Goal: Task Accomplishment & Management: Manage account settings

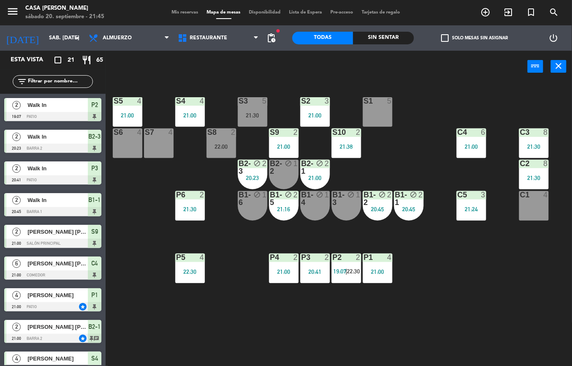
click at [264, 100] on div "5" at bounding box center [265, 101] width 5 height 8
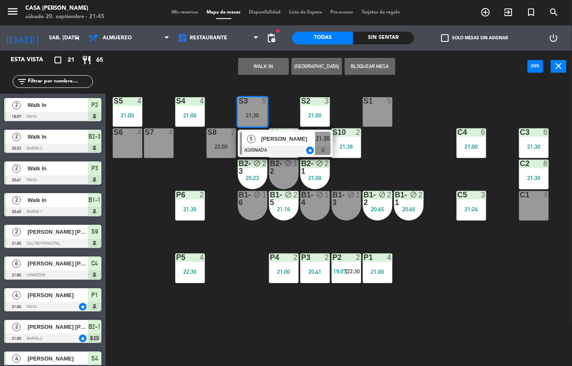
click at [278, 139] on span "[PERSON_NAME]" at bounding box center [288, 138] width 54 height 9
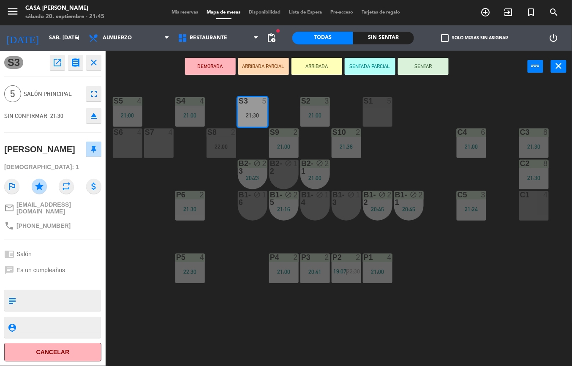
click at [67, 352] on button "Cancelar" at bounding box center [52, 352] width 97 height 19
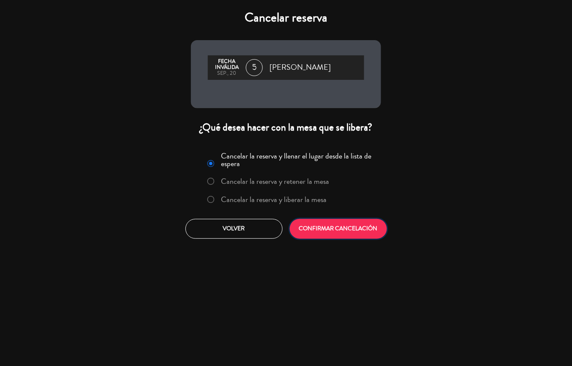
click at [327, 222] on button "CONFIRMAR CANCELACIÓN" at bounding box center [338, 229] width 97 height 20
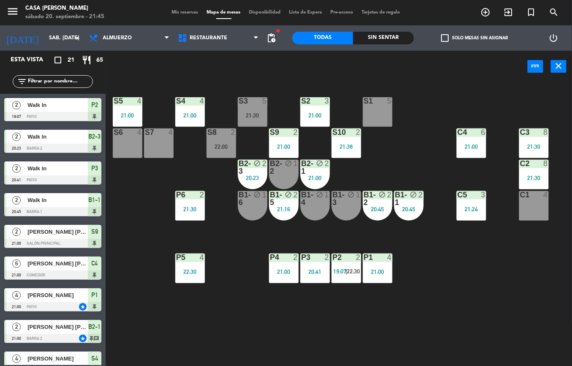
scroll to position [46, 0]
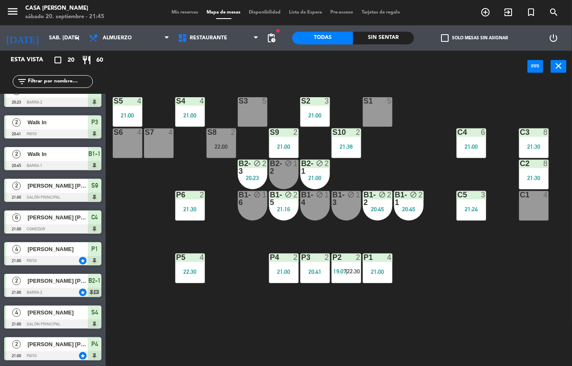
click at [347, 271] on span "|" at bounding box center [347, 271] width 2 height 7
click at [276, 323] on div "S5 4 21:00 S4 4 21:00 S3 5 S2 3 21:00 S1 5 S6 4 S7 4 S8 2 22:00 S9 2 21:00 S10 …" at bounding box center [342, 224] width 461 height 284
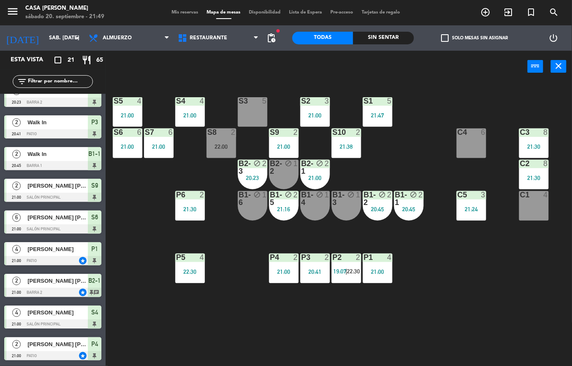
click at [50, 8] on div "Casa Magdalena" at bounding box center [64, 8] width 79 height 8
click at [16, 15] on icon "menu" at bounding box center [12, 11] width 13 height 13
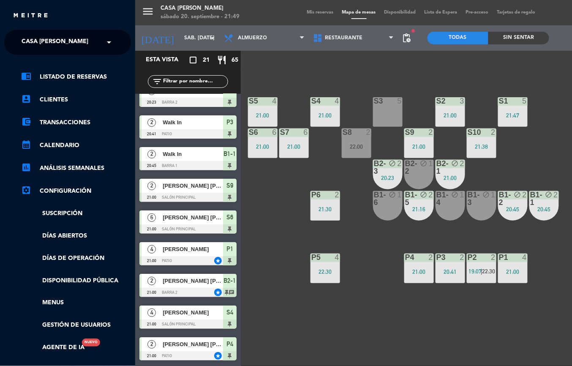
click at [70, 43] on span "Casa Magdalena" at bounding box center [55, 42] width 67 height 18
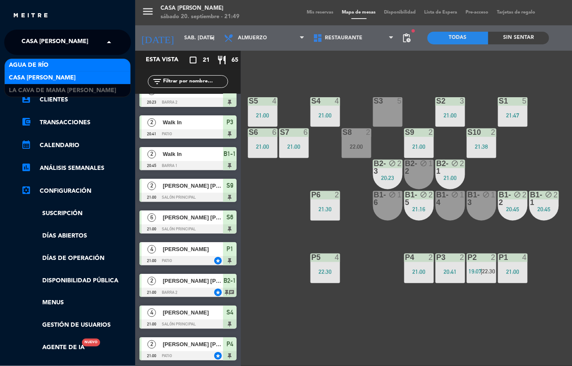
click at [57, 63] on div "Agua de río" at bounding box center [68, 65] width 126 height 13
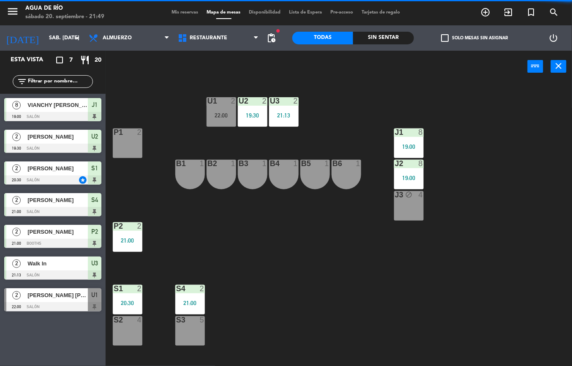
scroll to position [0, 0]
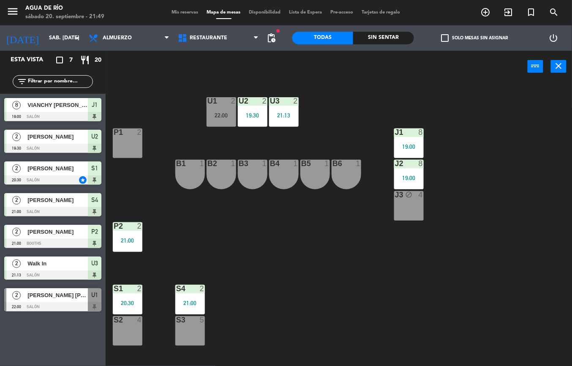
click at [181, 217] on div "U1 2 22:00 U2 2 19:30 U3 2 21:13 J1 8 19:00 P1 2 J2 8 19:00 B1 1 B2 1 B3 1 B4 1…" at bounding box center [342, 224] width 461 height 284
click at [127, 240] on div "21:00" at bounding box center [128, 241] width 30 height 6
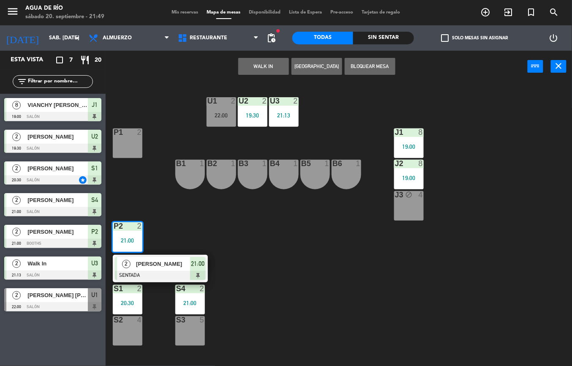
click at [188, 268] on span "Jhon cotes" at bounding box center [163, 264] width 54 height 9
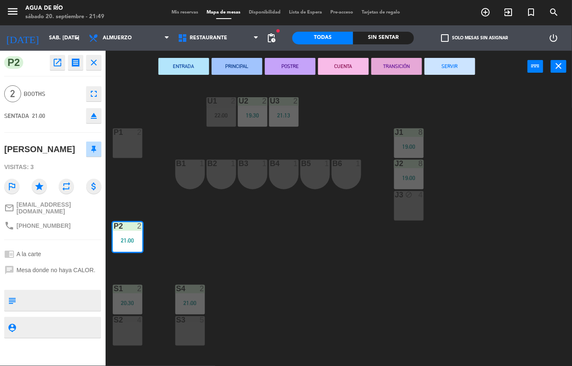
click at [456, 63] on button "SERVIR" at bounding box center [450, 66] width 51 height 17
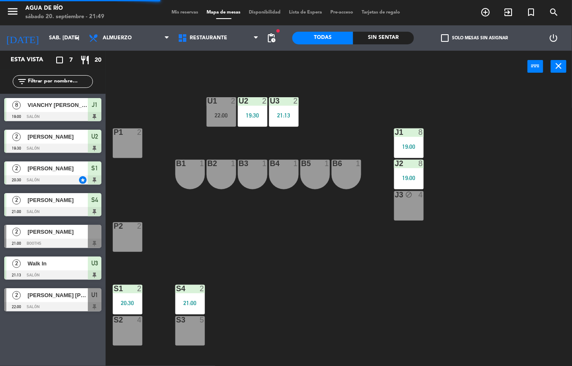
click at [128, 238] on div "P2 2" at bounding box center [128, 237] width 30 height 30
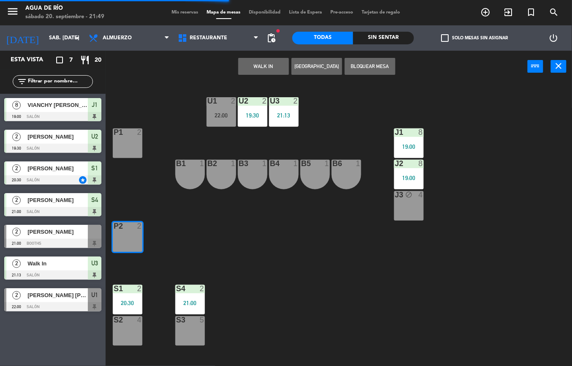
click at [246, 65] on button "WALK IN" at bounding box center [263, 66] width 51 height 17
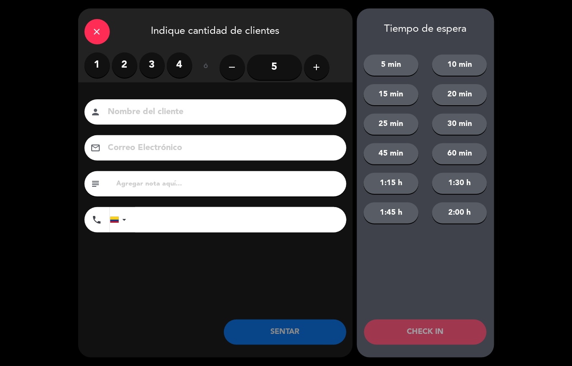
click at [117, 63] on label "2" at bounding box center [124, 64] width 25 height 25
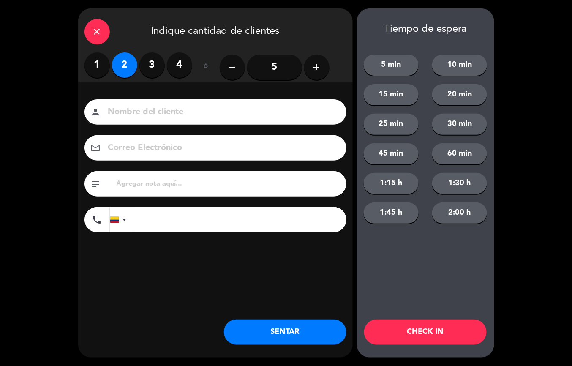
click at [283, 330] on button "SENTAR" at bounding box center [285, 332] width 123 height 25
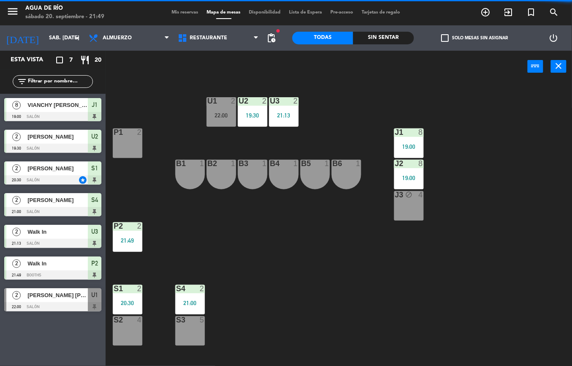
click at [188, 300] on div "21:00" at bounding box center [190, 303] width 30 height 6
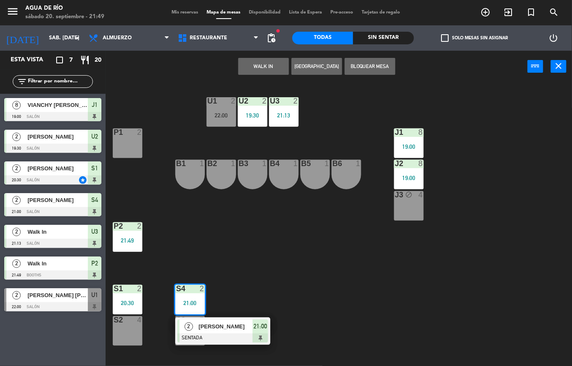
click at [238, 324] on span "Emilia Florez" at bounding box center [226, 326] width 54 height 9
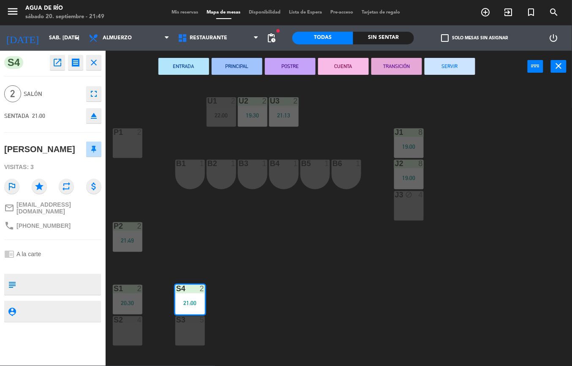
click at [455, 68] on button "SERVIR" at bounding box center [450, 66] width 51 height 17
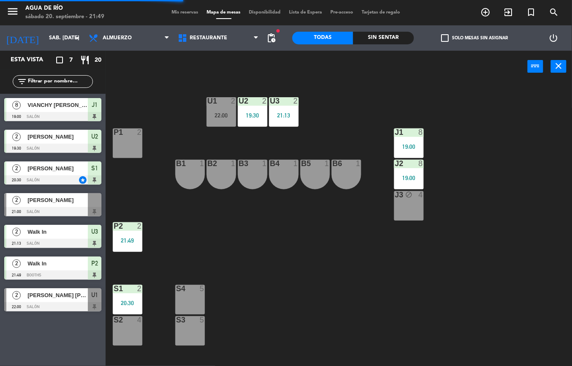
click at [132, 304] on div "20:30" at bounding box center [128, 303] width 30 height 6
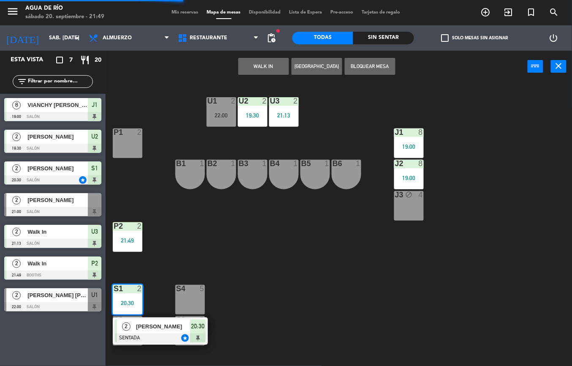
click at [164, 322] on span "Jorge rodriguez" at bounding box center [163, 326] width 54 height 9
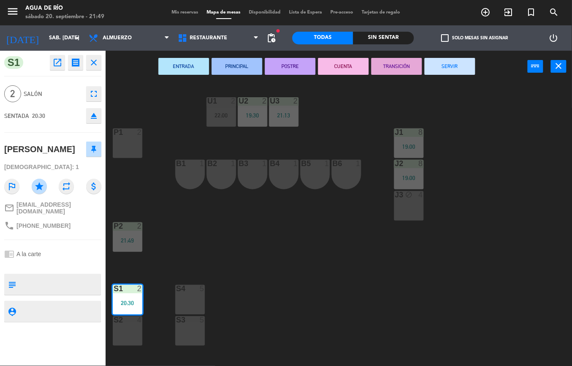
click at [458, 71] on button "SERVIR" at bounding box center [450, 66] width 51 height 17
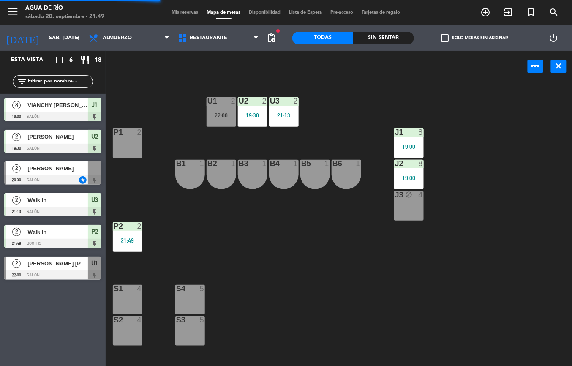
click at [341, 303] on div "U1 2 22:00 U2 2 19:30 U3 2 21:13 J1 8 19:00 P1 2 J2 8 19:00 B1 1 B2 1 B3 1 B4 1…" at bounding box center [342, 224] width 461 height 284
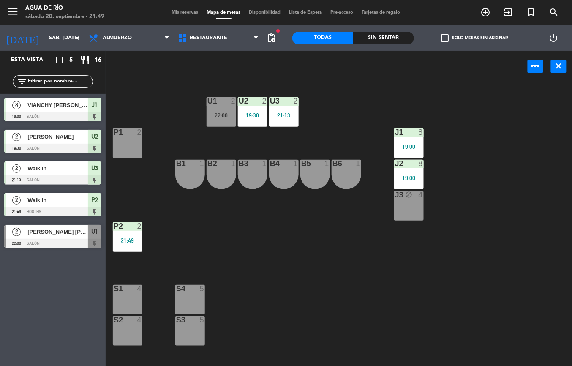
click at [397, 37] on div "Sin sentar" at bounding box center [383, 38] width 61 height 13
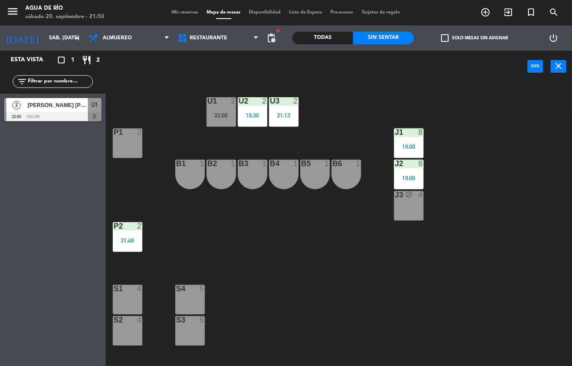
click at [132, 301] on div "S1 4" at bounding box center [128, 300] width 30 height 30
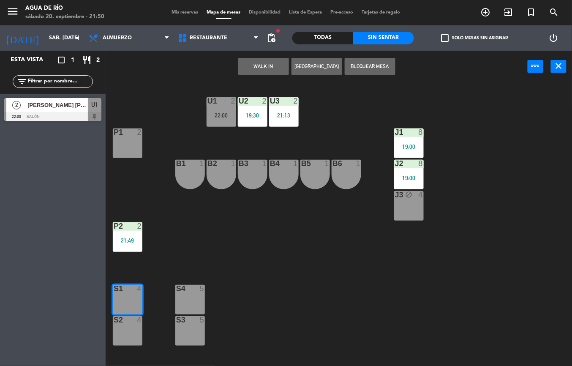
click at [127, 305] on div "S1 4" at bounding box center [128, 300] width 30 height 30
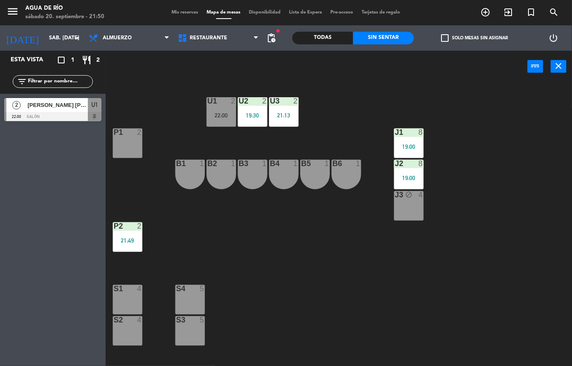
click at [118, 331] on div "S2 4" at bounding box center [128, 331] width 30 height 30
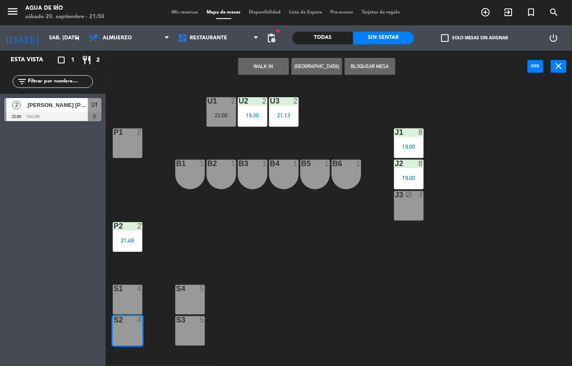
click at [262, 67] on button "WALK IN" at bounding box center [263, 66] width 51 height 17
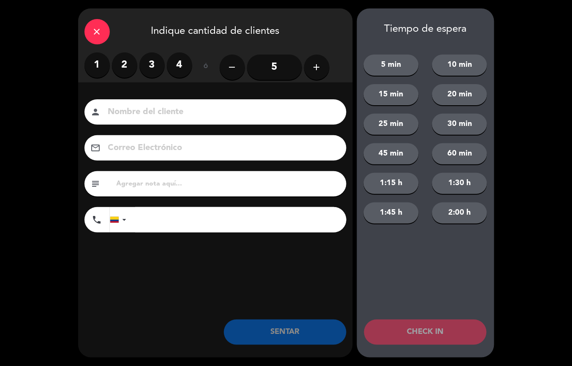
click at [129, 71] on label "2" at bounding box center [124, 64] width 25 height 25
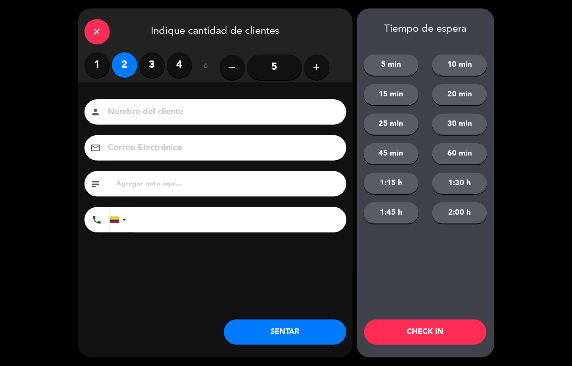
click at [288, 357] on div "close Indique cantidad de clientes 1 2 3 4 ó remove 5 add Nombre del cliente pe…" at bounding box center [215, 182] width 275 height 349
click at [295, 356] on div "close Indique cantidad de clientes 1 2 3 4 ó remove 5 add Nombre del cliente pe…" at bounding box center [215, 182] width 275 height 349
click at [263, 326] on button "SENTAR" at bounding box center [285, 332] width 123 height 25
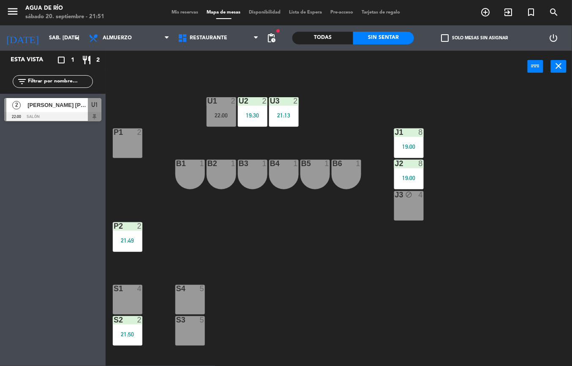
click at [132, 132] on div at bounding box center [127, 133] width 14 height 8
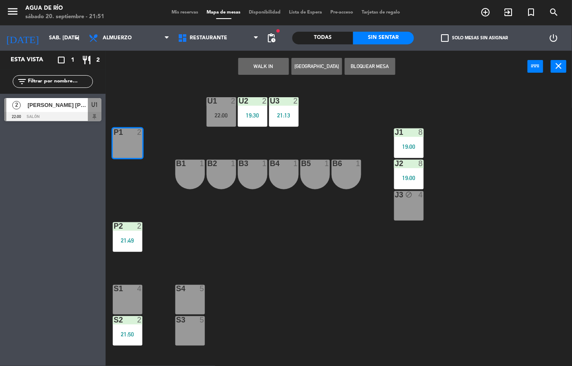
click at [276, 68] on button "WALK IN" at bounding box center [263, 66] width 51 height 17
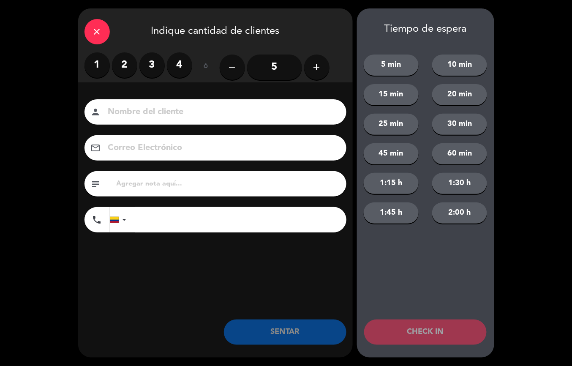
click at [127, 73] on label "2" at bounding box center [124, 64] width 25 height 25
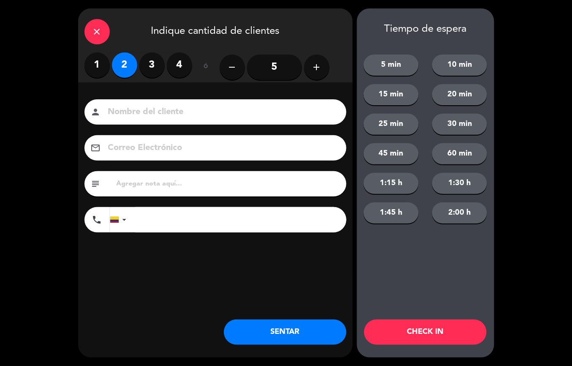
click at [278, 334] on button "SENTAR" at bounding box center [285, 332] width 123 height 25
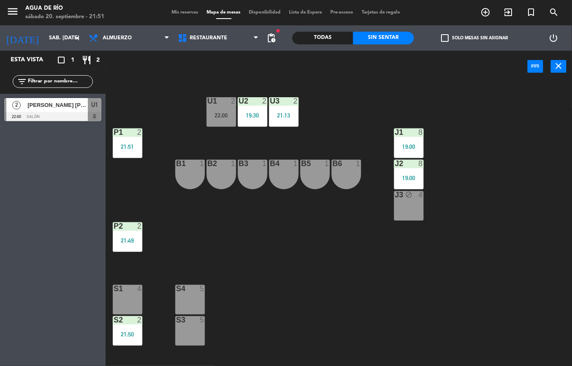
click at [317, 39] on div "Todas" at bounding box center [323, 38] width 61 height 13
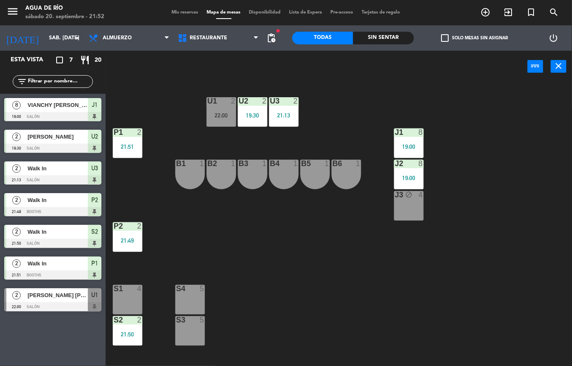
click at [227, 110] on div "U1 2 22:00" at bounding box center [222, 112] width 30 height 30
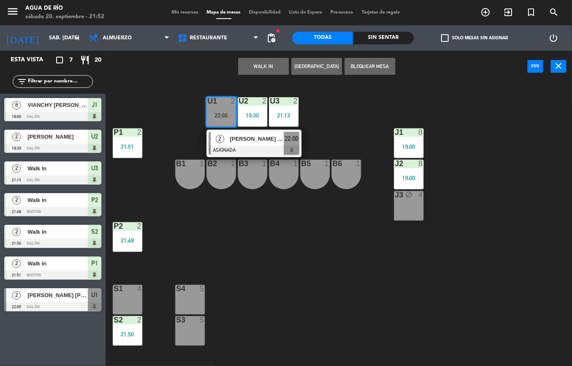
click at [249, 143] on span "[PERSON_NAME] [PERSON_NAME]" at bounding box center [257, 138] width 54 height 9
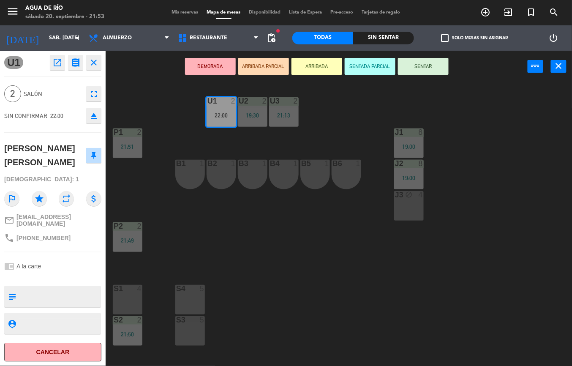
click at [279, 286] on div "U1 2 22:00 U2 2 19:30 U3 2 21:13 J1 8 19:00 P1 2 21:51 J2 8 19:00 B1 1 B2 1 B3 …" at bounding box center [342, 224] width 461 height 284
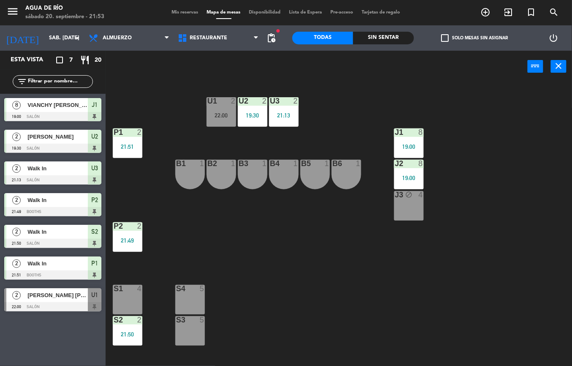
click at [215, 115] on div "22:00" at bounding box center [222, 115] width 30 height 6
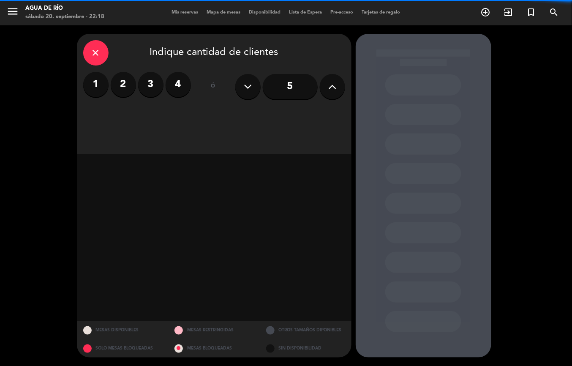
click at [219, 14] on span "Mapa de mesas" at bounding box center [224, 12] width 42 height 5
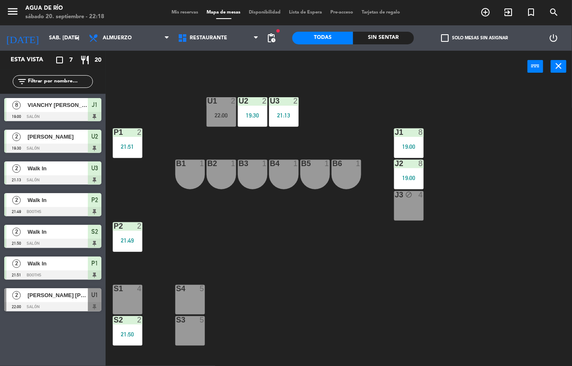
click at [382, 39] on div "Sin sentar" at bounding box center [383, 38] width 61 height 13
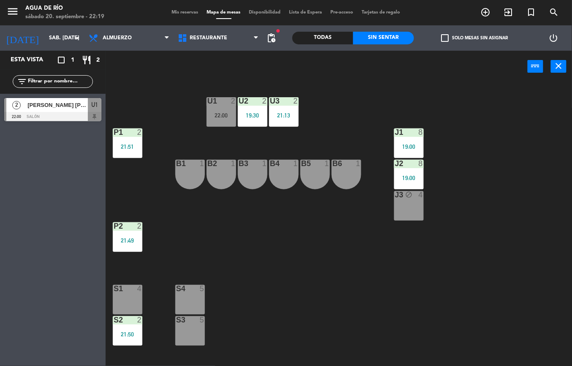
click at [77, 119] on div at bounding box center [52, 116] width 97 height 9
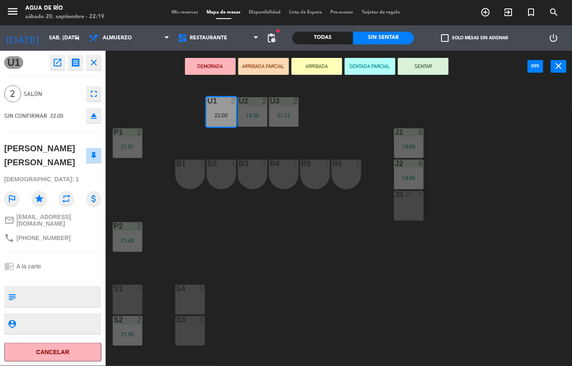
click at [129, 297] on div "S1 4" at bounding box center [128, 300] width 30 height 30
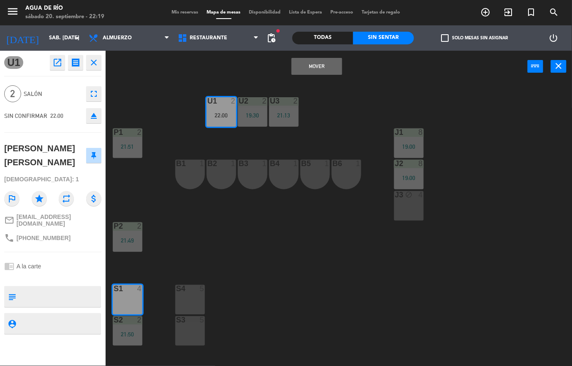
click at [322, 71] on button "Mover" at bounding box center [317, 66] width 51 height 17
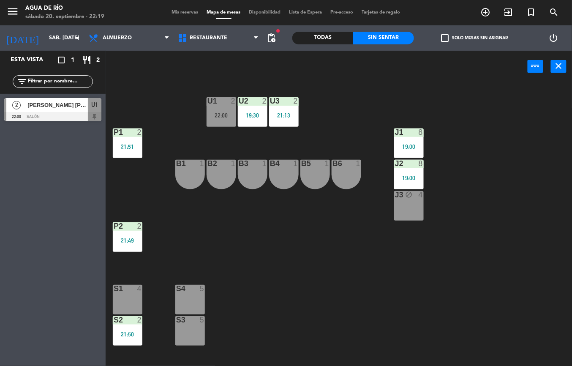
click at [60, 110] on div "[PERSON_NAME] [PERSON_NAME]" at bounding box center [57, 105] width 61 height 14
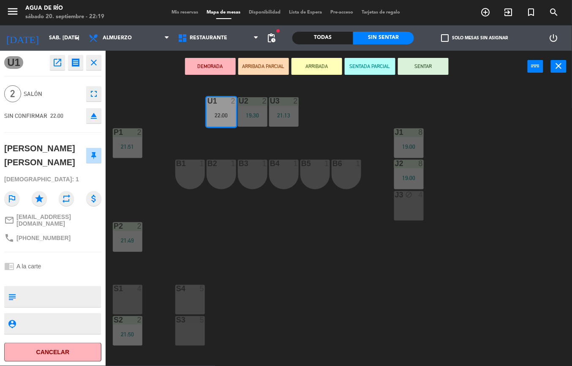
click at [441, 61] on button "SENTAR" at bounding box center [423, 66] width 51 height 17
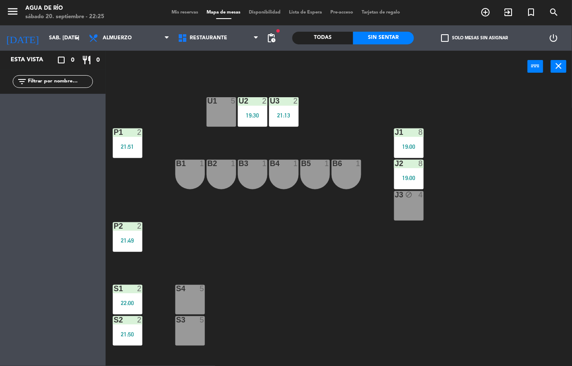
click at [408, 129] on div at bounding box center [409, 133] width 14 height 8
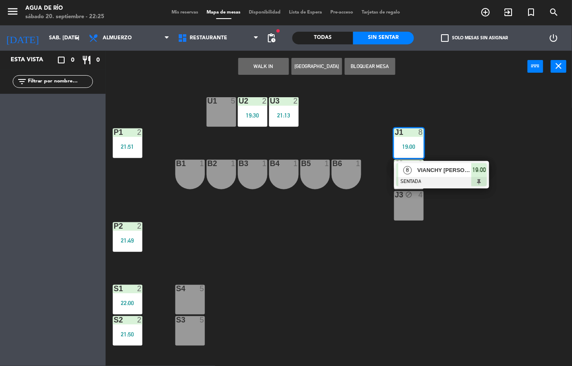
click at [459, 171] on span "VIANCHY [PERSON_NAME]" at bounding box center [445, 170] width 54 height 9
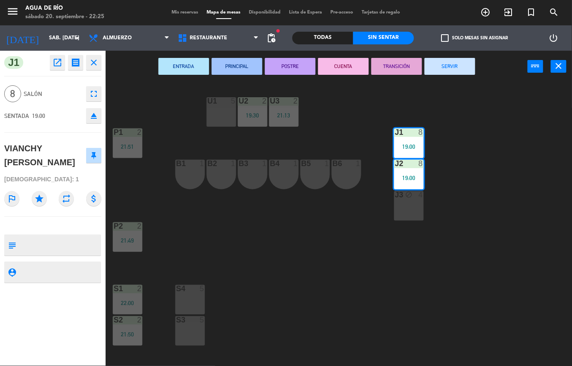
click at [457, 59] on button "SERVIR" at bounding box center [450, 66] width 51 height 17
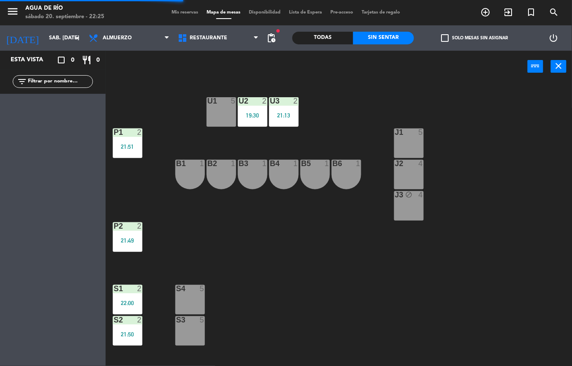
click at [491, 159] on div "U1 5 U2 2 19:30 U3 2 21:13 J1 5 P1 2 21:51 J2 4 B1 1 B2 1 B3 1 B4 1 B5 1 B6 1 J…" at bounding box center [342, 224] width 461 height 284
click at [251, 109] on div "U2 2 19:30" at bounding box center [253, 112] width 30 height 30
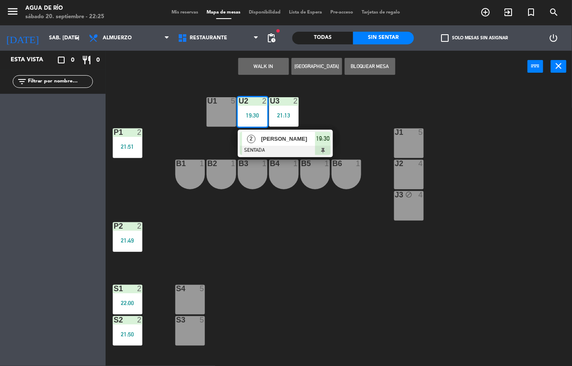
click at [325, 139] on span "19:30" at bounding box center [324, 139] width 14 height 10
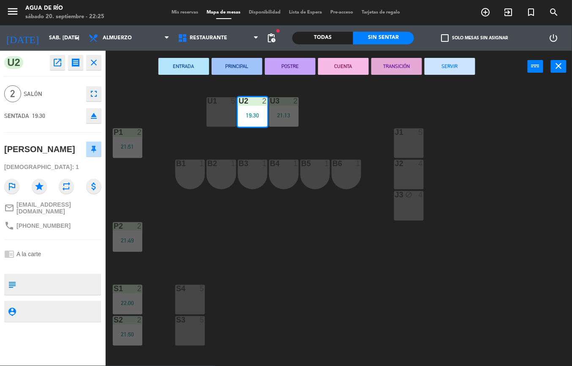
click at [456, 63] on button "SERVIR" at bounding box center [450, 66] width 51 height 17
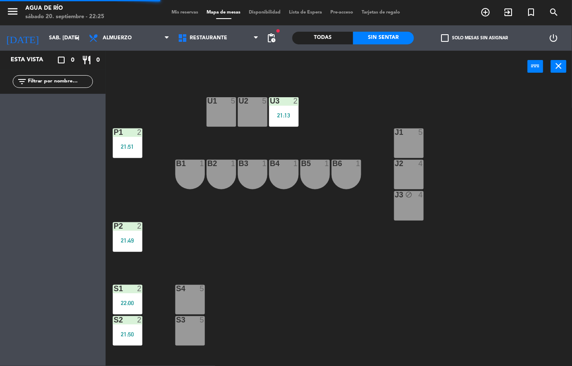
click at [290, 115] on div "21:13" at bounding box center [284, 115] width 30 height 6
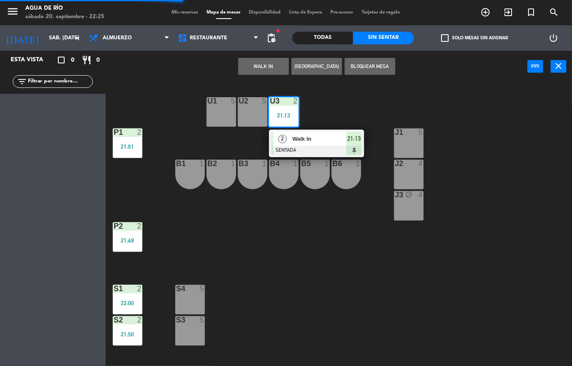
click at [330, 147] on div at bounding box center [316, 150] width 91 height 9
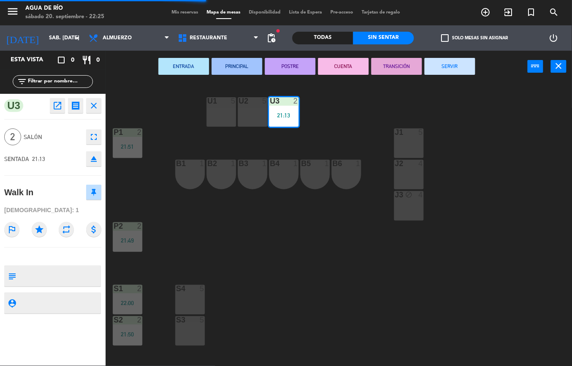
click at [459, 59] on button "SERVIR" at bounding box center [450, 66] width 51 height 17
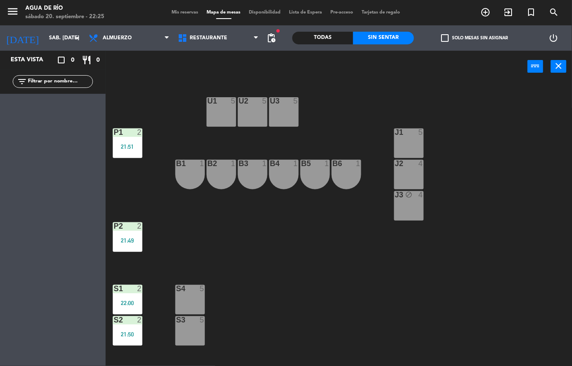
click at [263, 244] on div "U1 5 U2 5 U3 5 J1 5 P1 2 21:51 J2 4 B1 1 B2 1 B3 1 B4 1 B5 1 B6 1 J3 block 4 P2…" at bounding box center [342, 224] width 461 height 284
click at [312, 274] on div "U1 5 U2 5 U3 5 J1 5 P1 2 21:51 J2 4 B1 1 B2 1 B3 1 B4 1 B5 1 B6 1 J3 block 4 P2…" at bounding box center [342, 224] width 461 height 284
click at [132, 334] on div "21:50" at bounding box center [128, 334] width 30 height 6
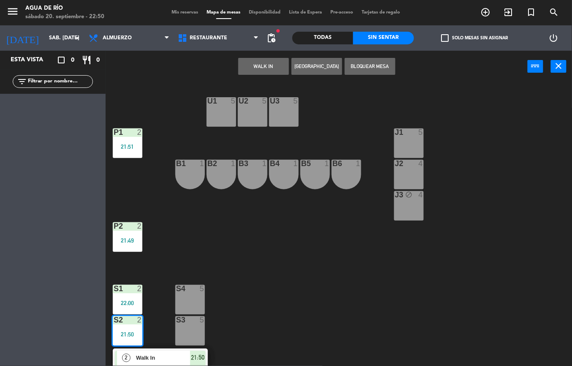
click at [189, 365] on div at bounding box center [160, 369] width 91 height 9
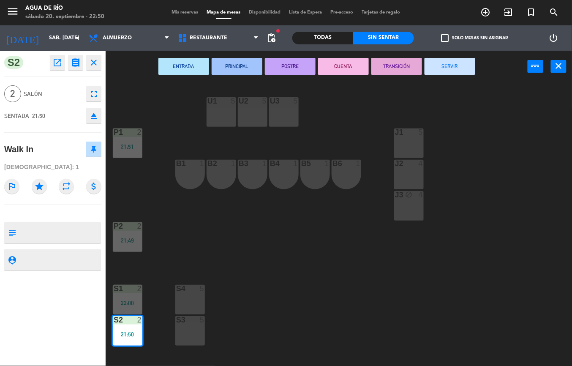
click at [462, 64] on button "SERVIR" at bounding box center [450, 66] width 51 height 17
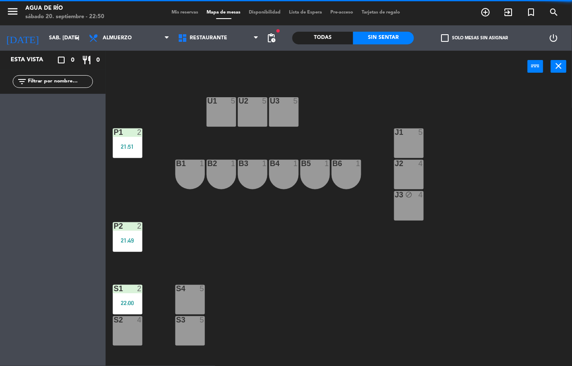
click at [136, 229] on div "2" at bounding box center [142, 226] width 14 height 8
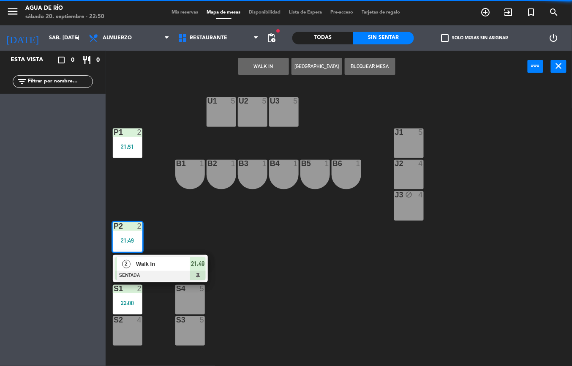
click at [171, 273] on div at bounding box center [160, 275] width 91 height 9
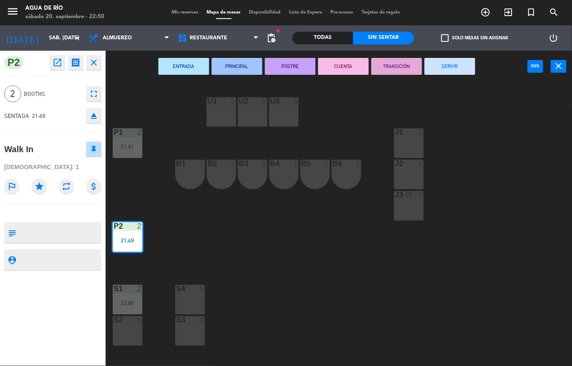
click at [452, 65] on button "SERVIR" at bounding box center [450, 66] width 51 height 17
